Goal: Communication & Community: Answer question/provide support

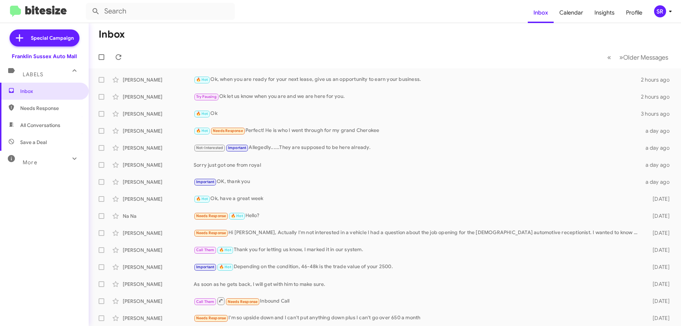
click at [36, 111] on span "Needs Response" at bounding box center [50, 108] width 60 height 7
type input "in:needs-response"
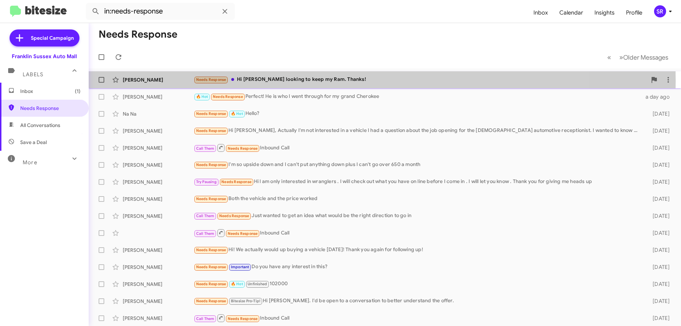
click at [272, 81] on div "Needs Response Hi [PERSON_NAME] looking to keep my Ram. Thanks!" at bounding box center [420, 80] width 453 height 8
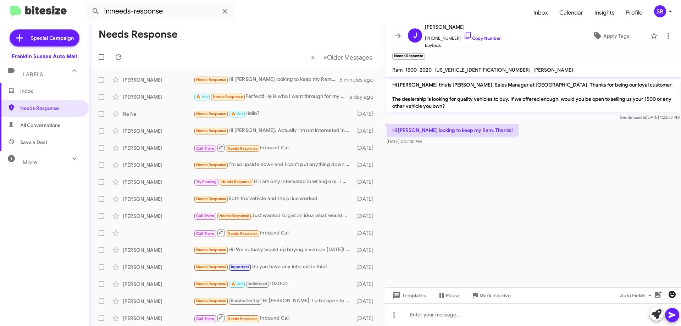
click at [674, 296] on icon "button" at bounding box center [672, 294] width 7 height 7
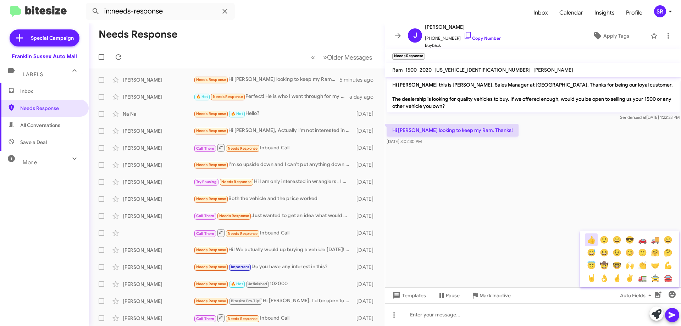
click at [590, 243] on button "👍" at bounding box center [591, 239] width 13 height 13
